Goal: Obtain resource: Download file/media

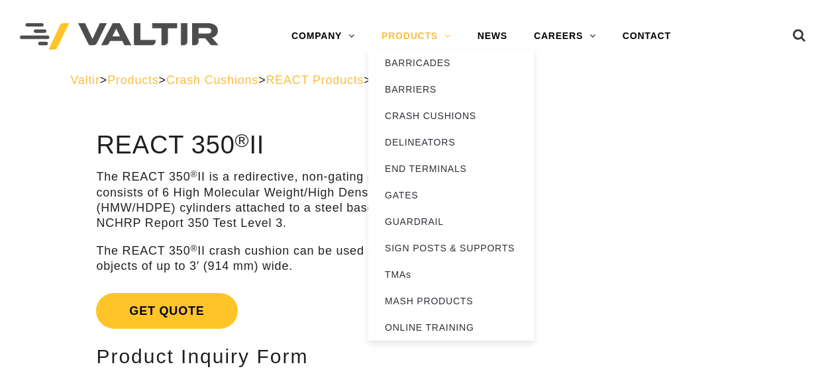
click at [421, 38] on link "PRODUCTS" at bounding box center [416, 36] width 96 height 26
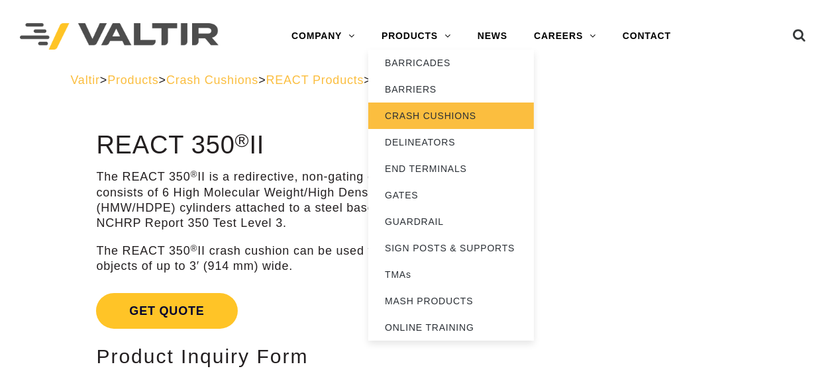
click at [449, 126] on link "CRASH CUSHIONS" at bounding box center [451, 116] width 166 height 26
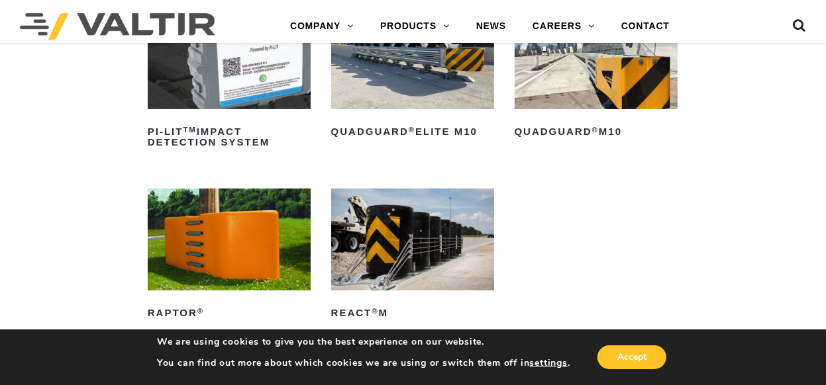
scroll to position [331, 0]
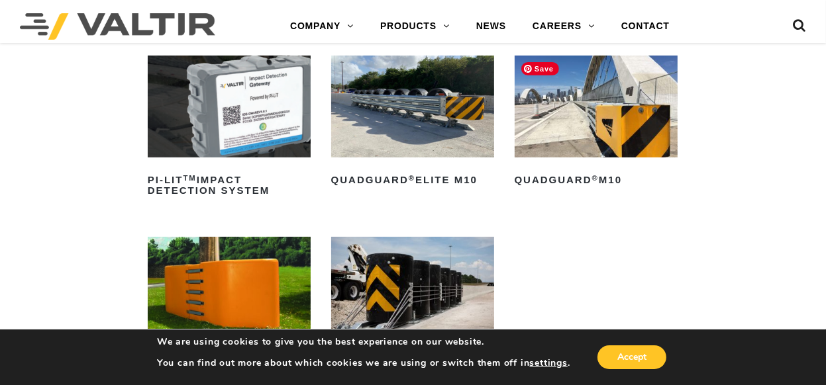
click at [611, 123] on img at bounding box center [596, 107] width 163 height 102
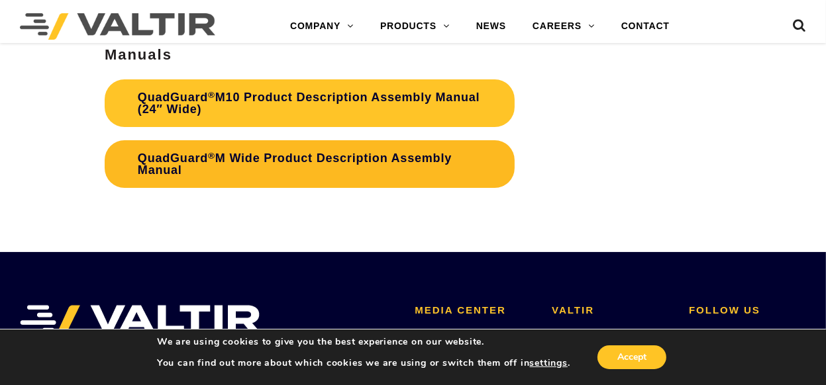
scroll to position [3907, 0]
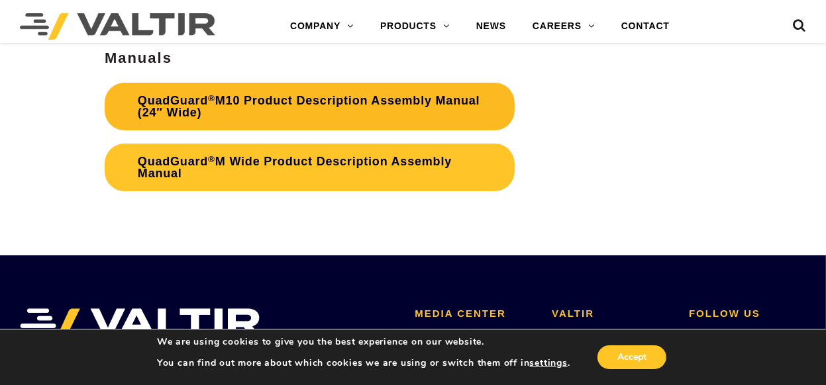
click at [285, 99] on link "QuadGuard ® M10 Product Description Assembly Manual (24″ Wide)" at bounding box center [310, 107] width 410 height 48
